Goal: Task Accomplishment & Management: Complete application form

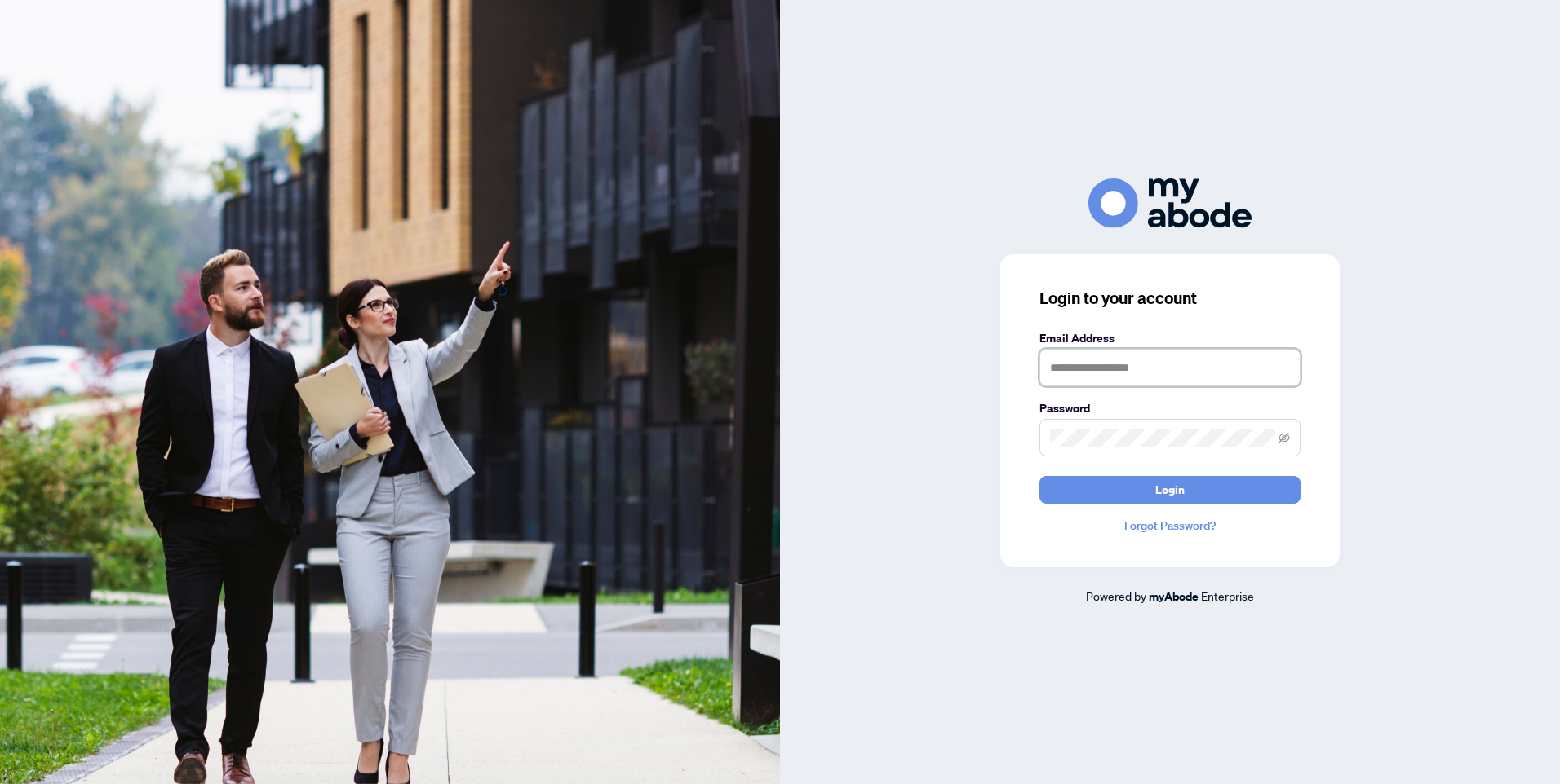
click at [1102, 361] on input "text" at bounding box center [1169, 368] width 261 height 38
type input "**********"
click at [1140, 488] on button "Login" at bounding box center [1169, 489] width 261 height 27
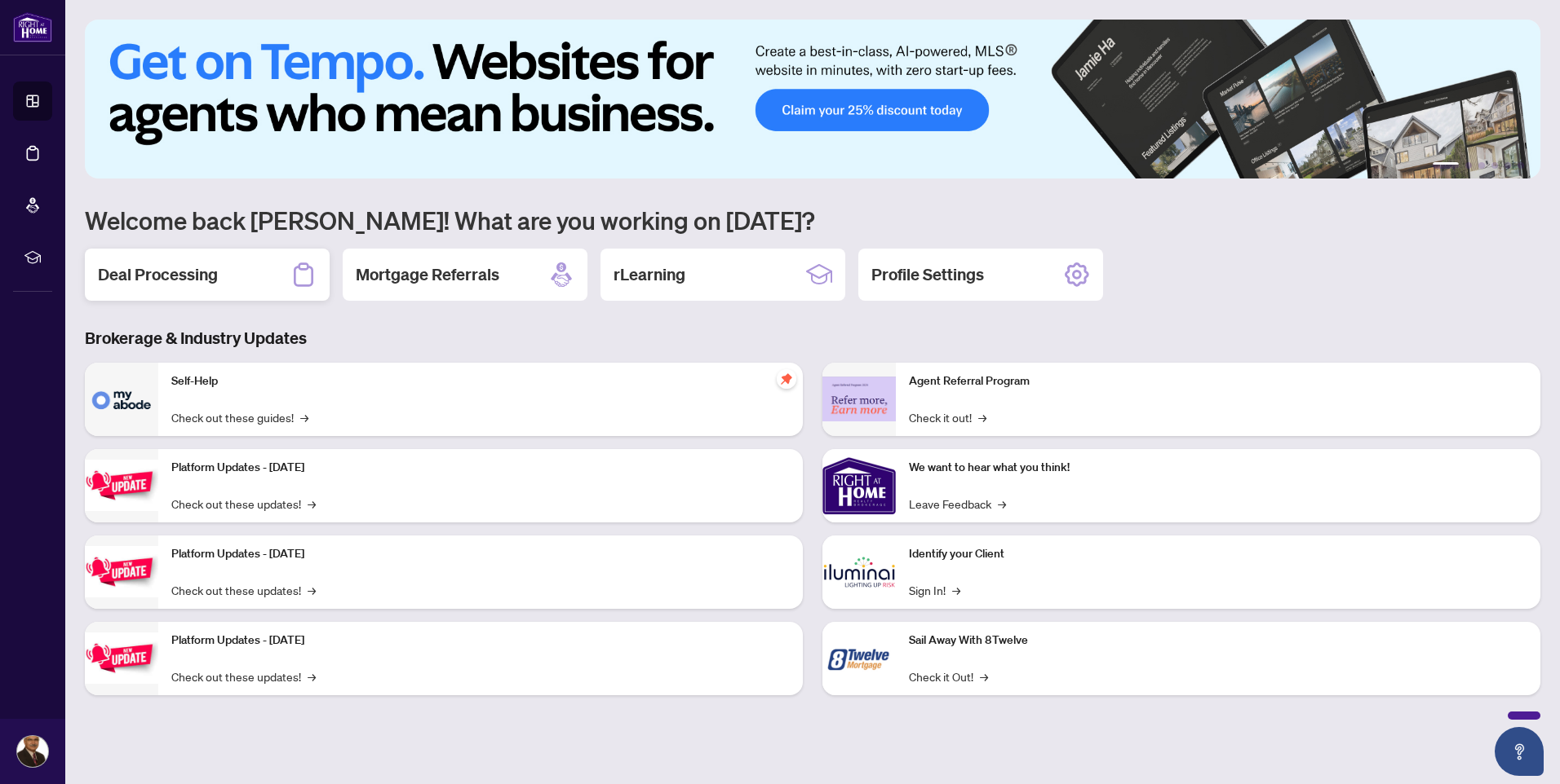
click at [170, 264] on h2 "Deal Processing" at bounding box center [157, 275] width 120 height 23
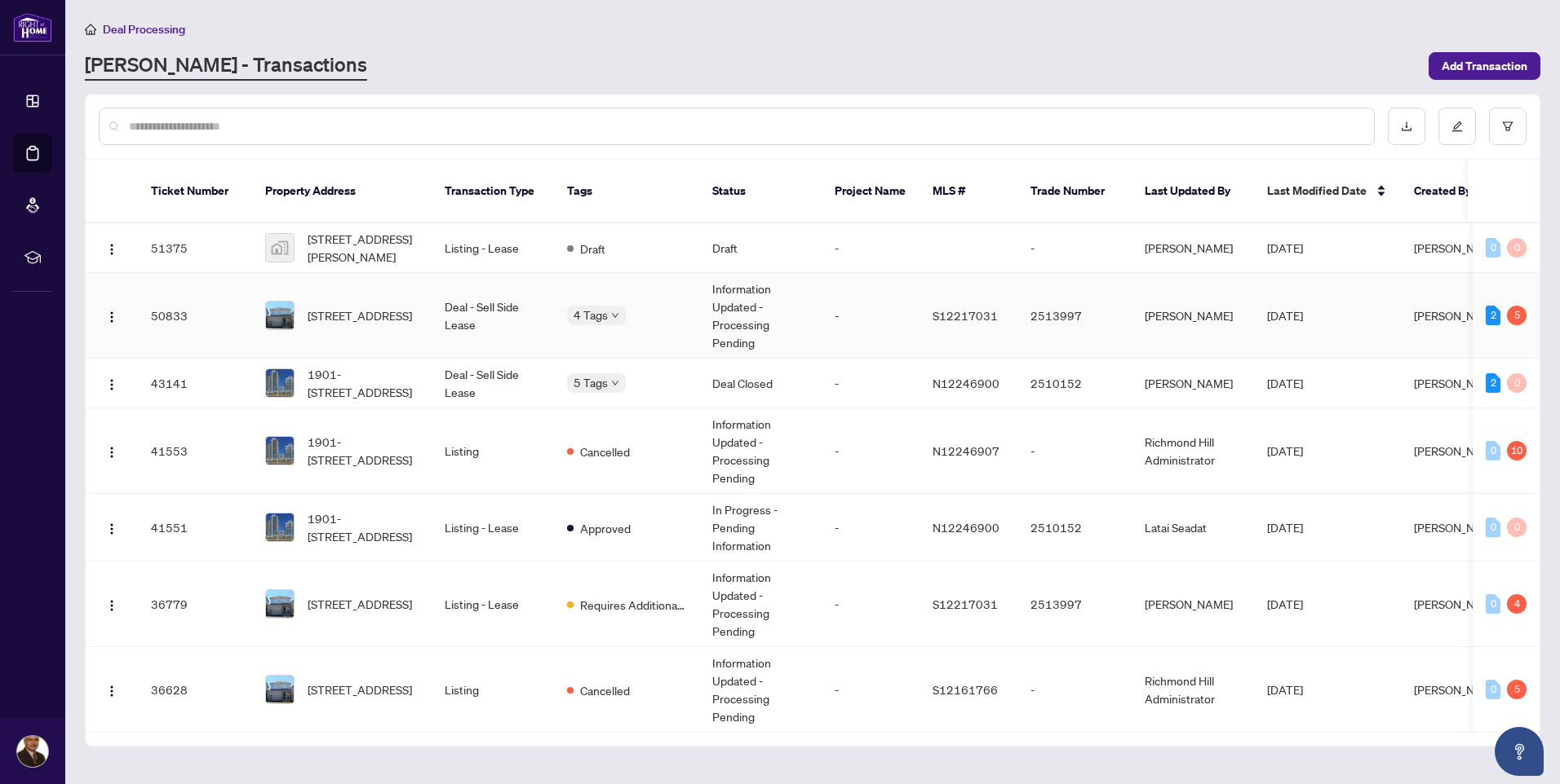
click at [479, 291] on td "Deal - Sell Side Lease" at bounding box center [492, 315] width 122 height 86
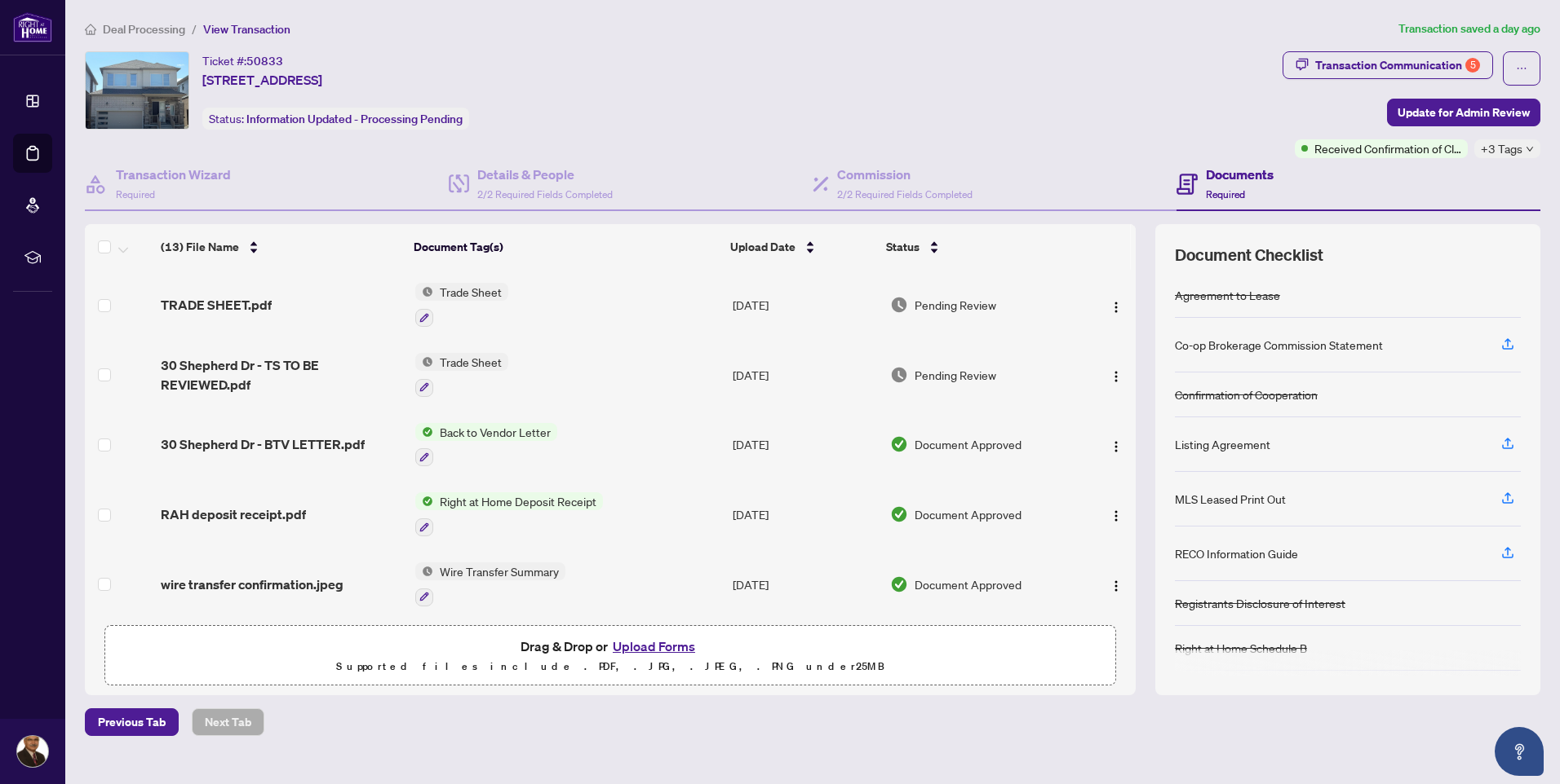
click at [658, 645] on button "Upload Forms" at bounding box center [653, 647] width 92 height 22
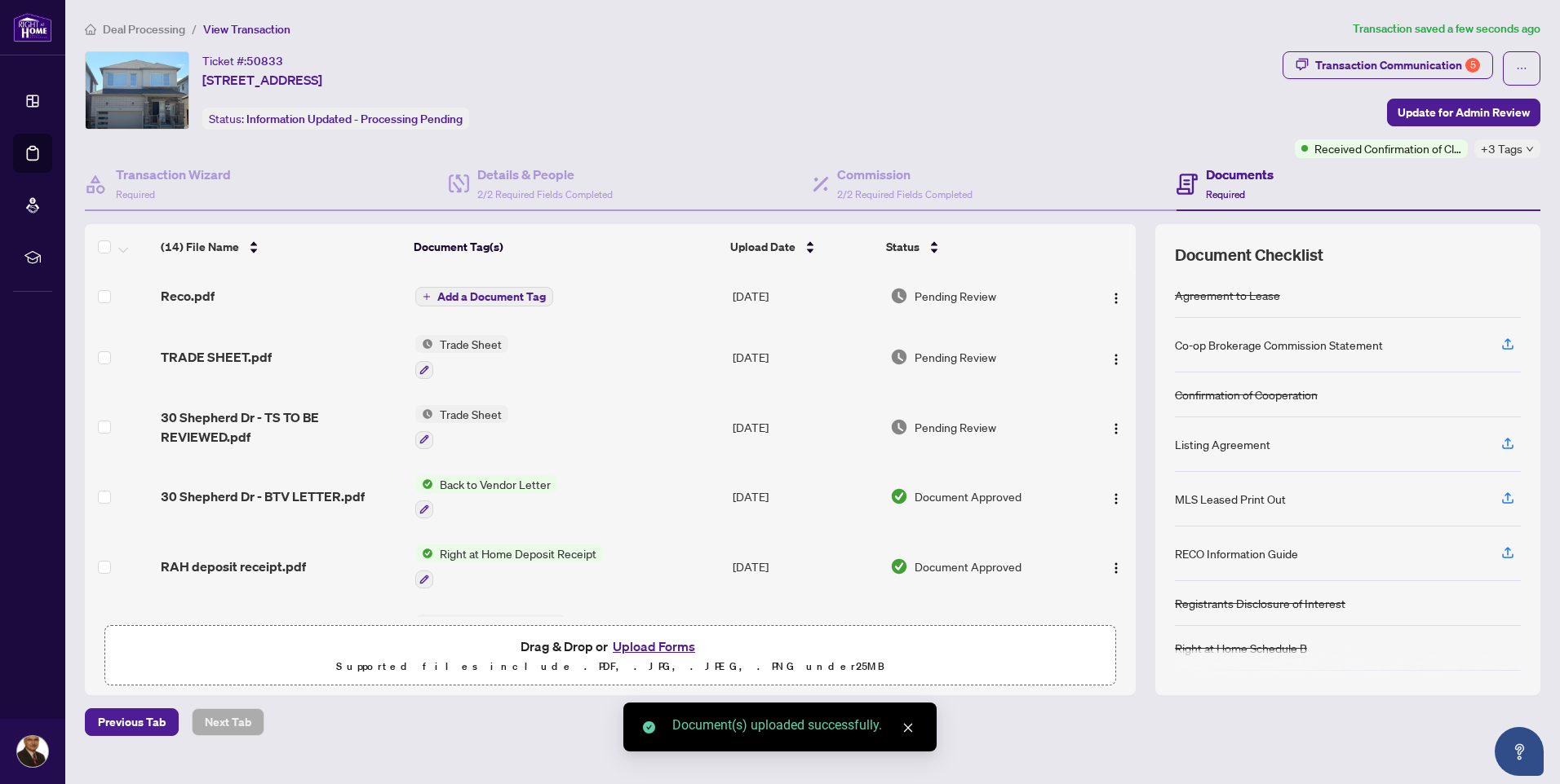
click at [473, 296] on span "Add a Document Tag" at bounding box center [491, 296] width 108 height 11
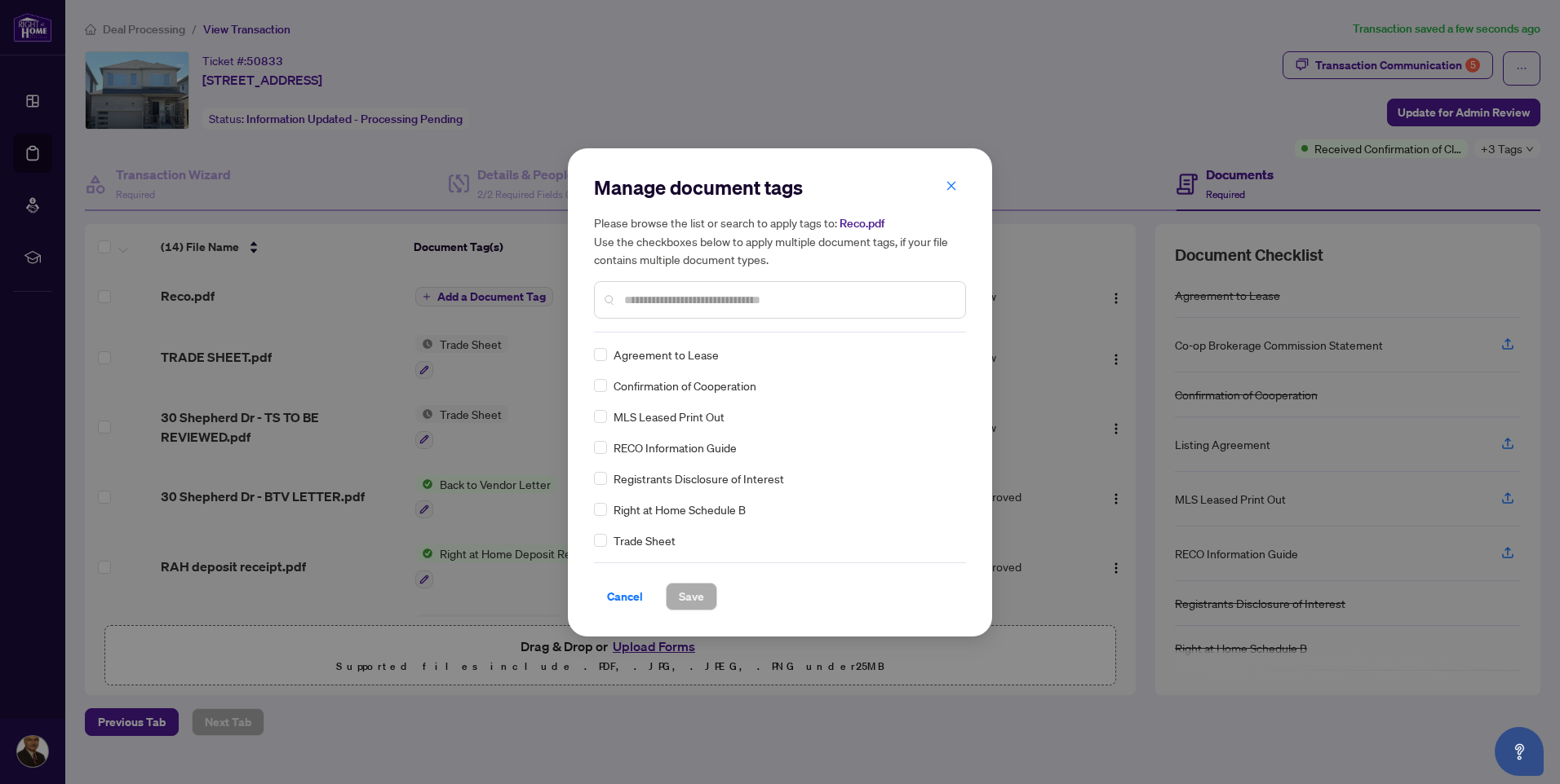
click at [631, 298] on input "text" at bounding box center [788, 299] width 328 height 18
type input "***"
click at [687, 592] on span "Save" at bounding box center [691, 597] width 25 height 26
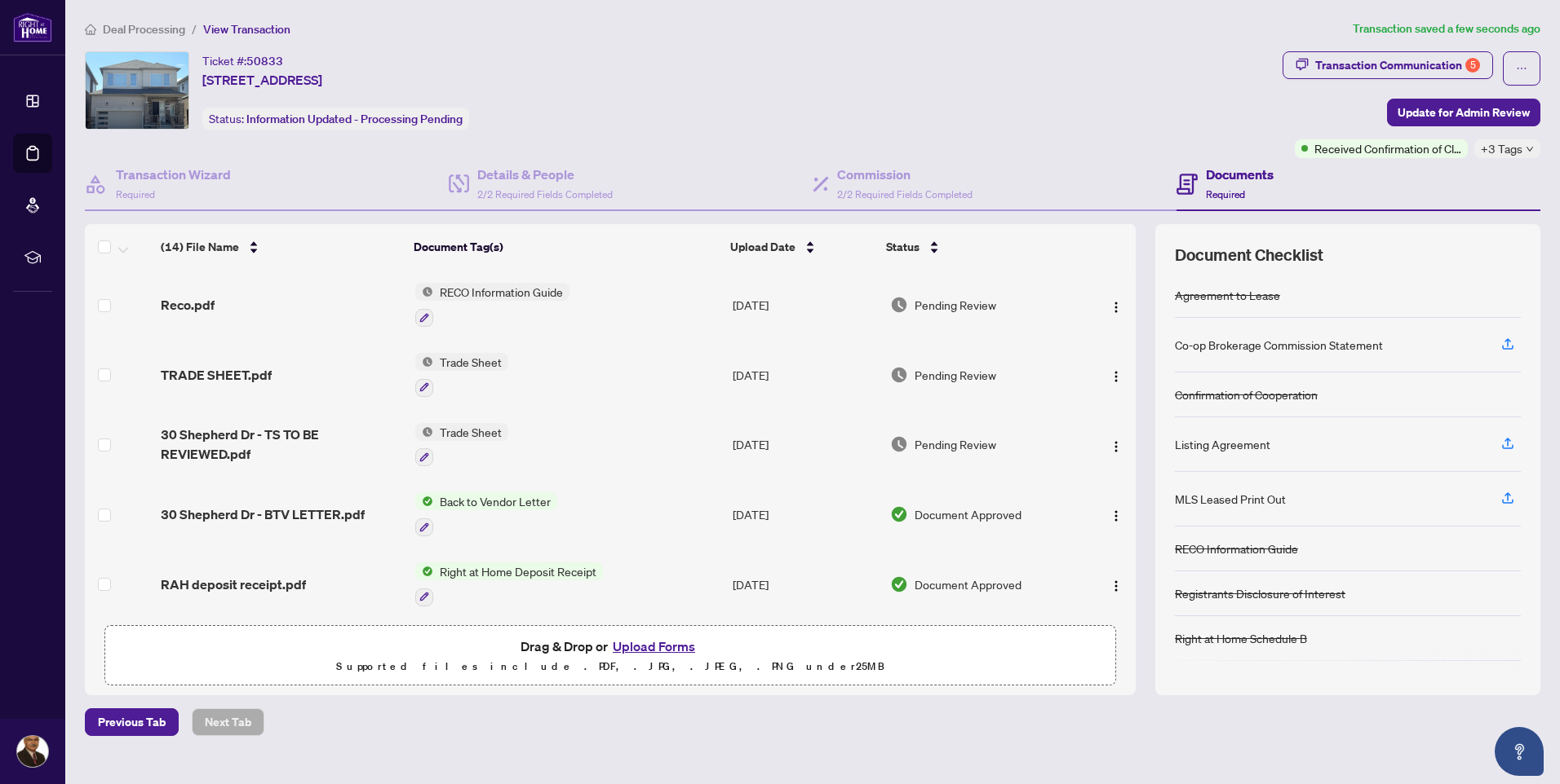
click at [640, 647] on button "Upload Forms" at bounding box center [653, 647] width 92 height 22
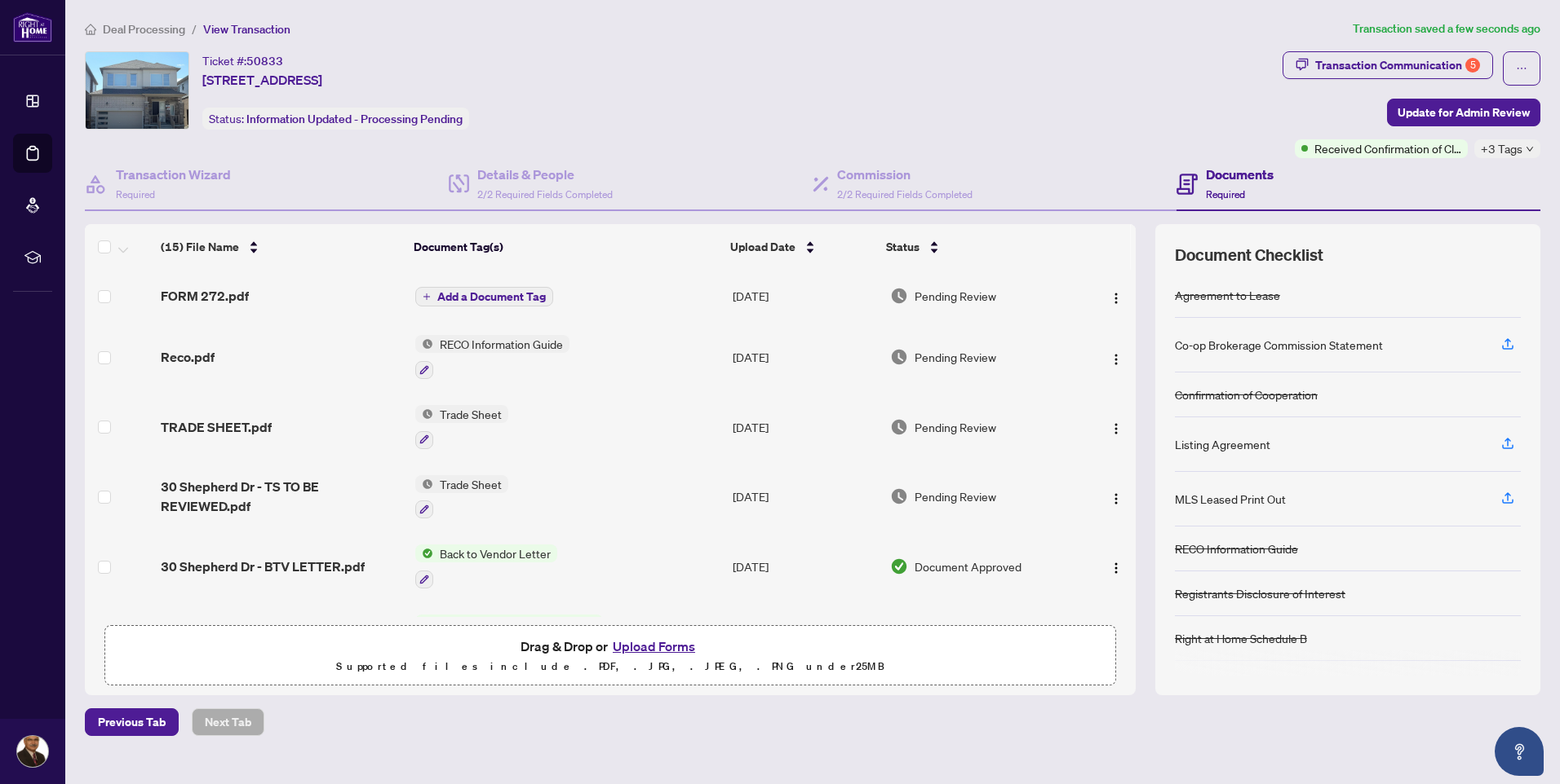
click at [493, 291] on span "Add a Document Tag" at bounding box center [491, 296] width 108 height 11
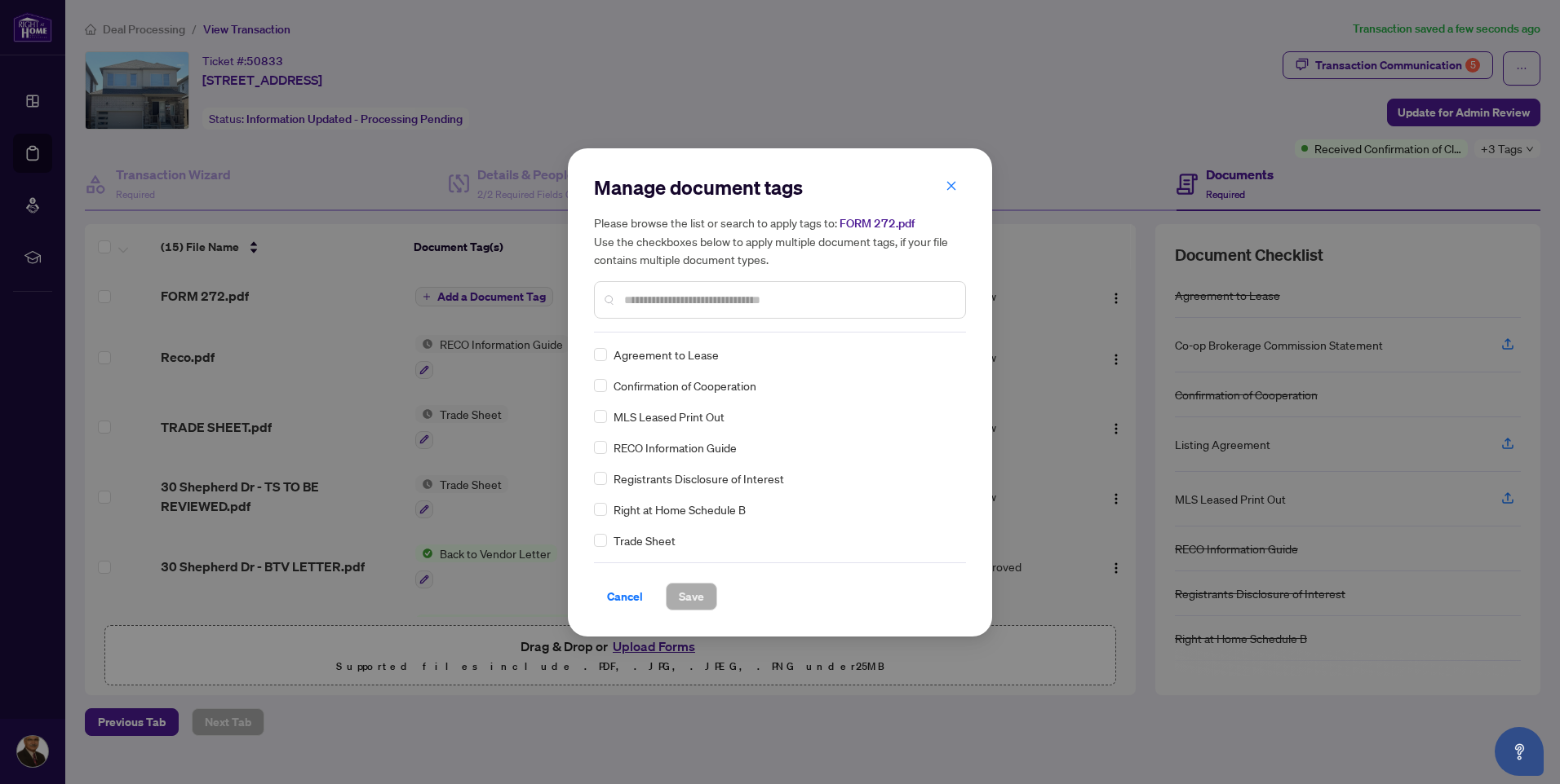
click at [627, 291] on input "text" at bounding box center [788, 299] width 328 height 18
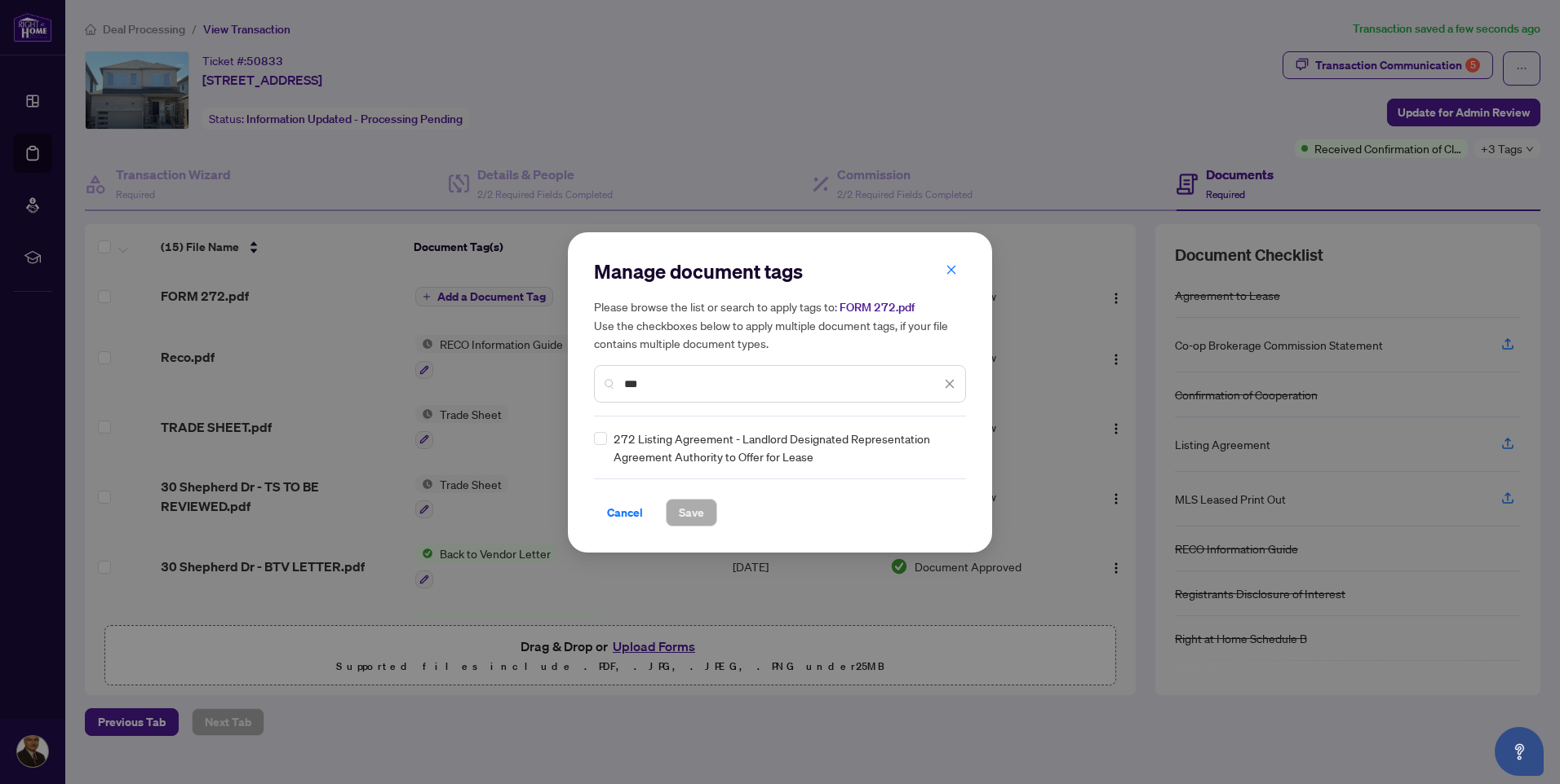
type input "***"
click at [684, 505] on span "Save" at bounding box center [691, 513] width 25 height 26
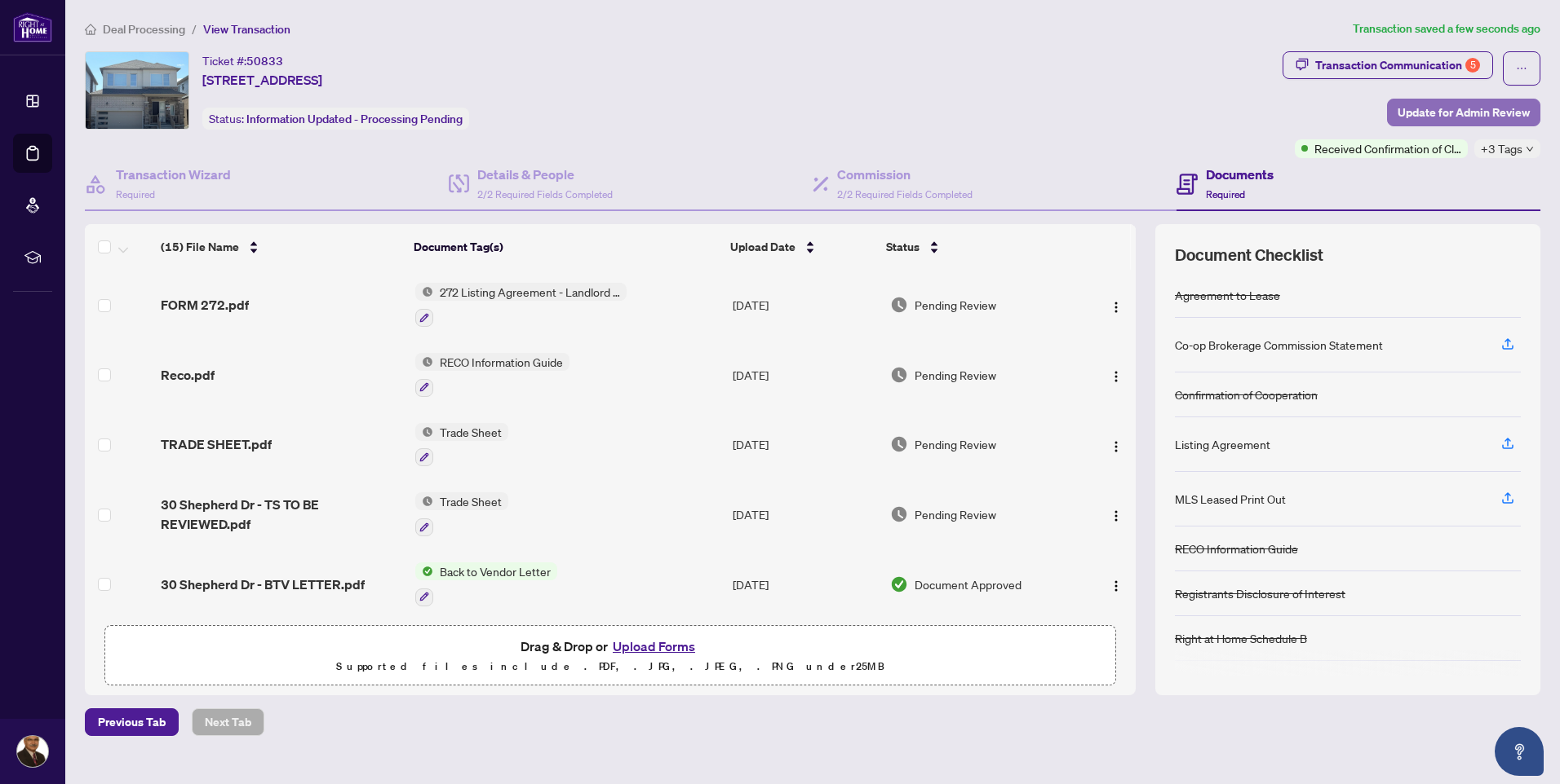
click at [1477, 113] on span "Update for Admin Review" at bounding box center [1463, 113] width 132 height 26
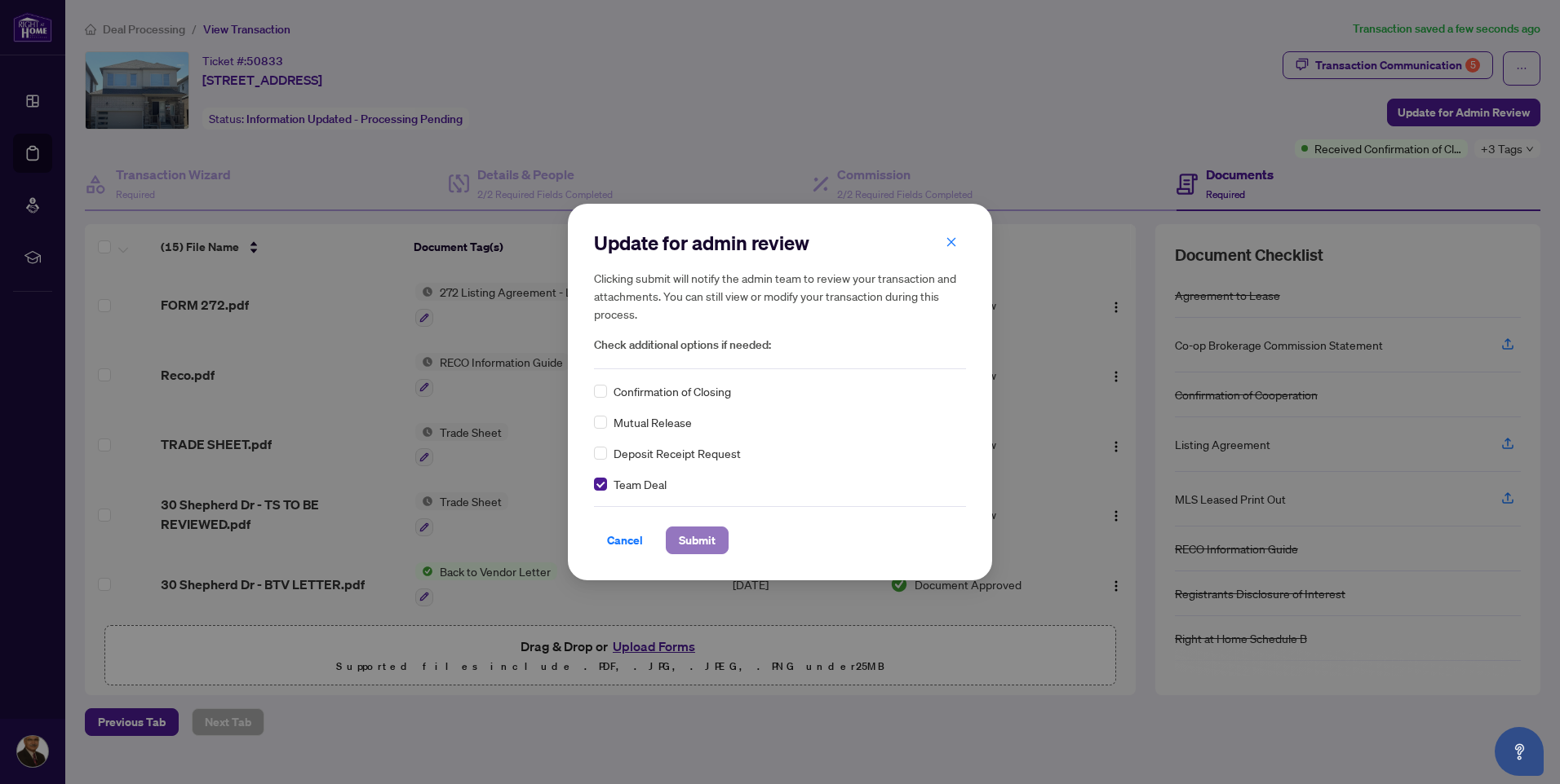
click at [685, 534] on span "Submit" at bounding box center [697, 541] width 37 height 26
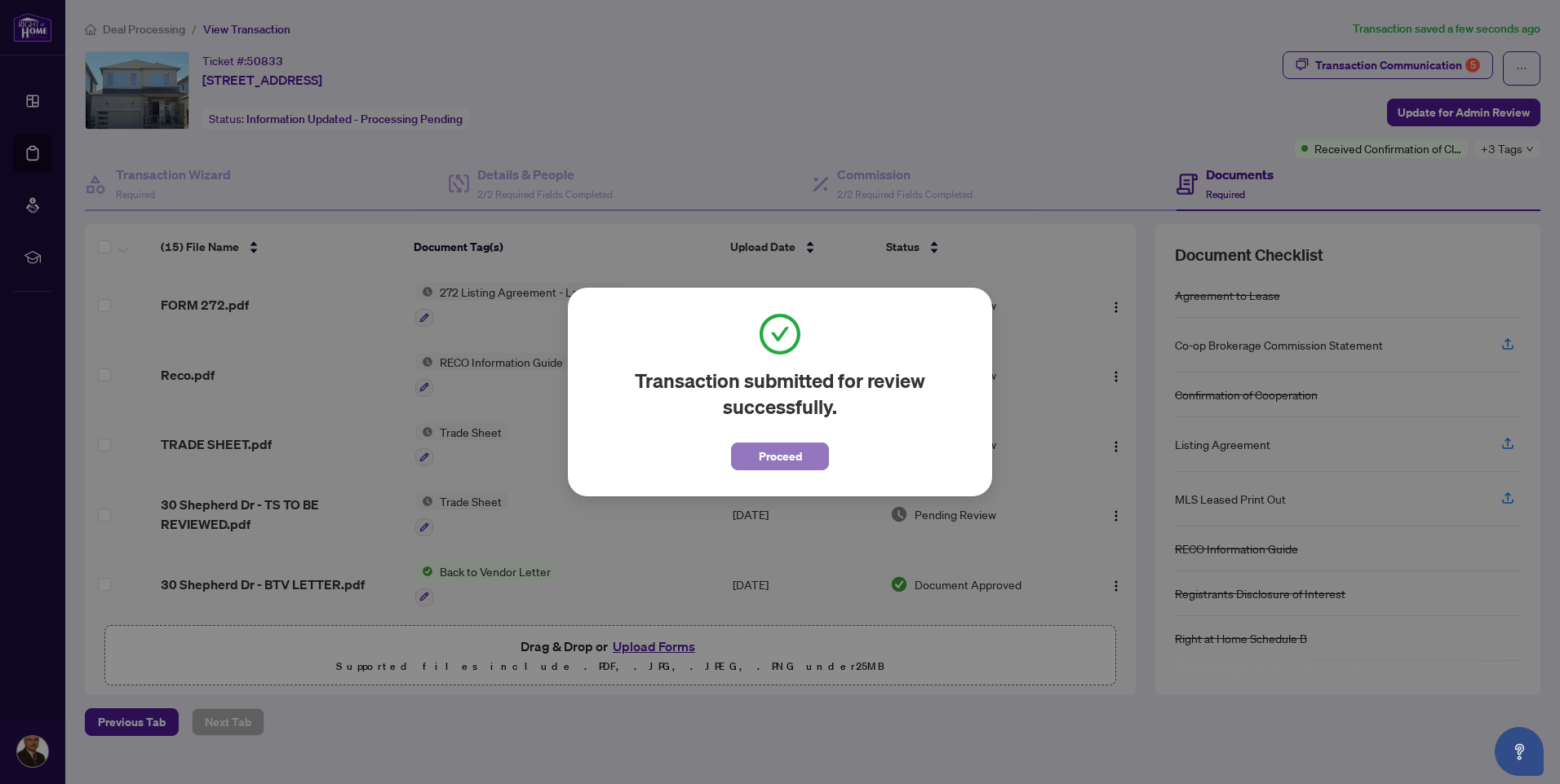
click at [778, 455] on span "Proceed" at bounding box center [780, 456] width 43 height 26
